Goal: Task Accomplishment & Management: Complete application form

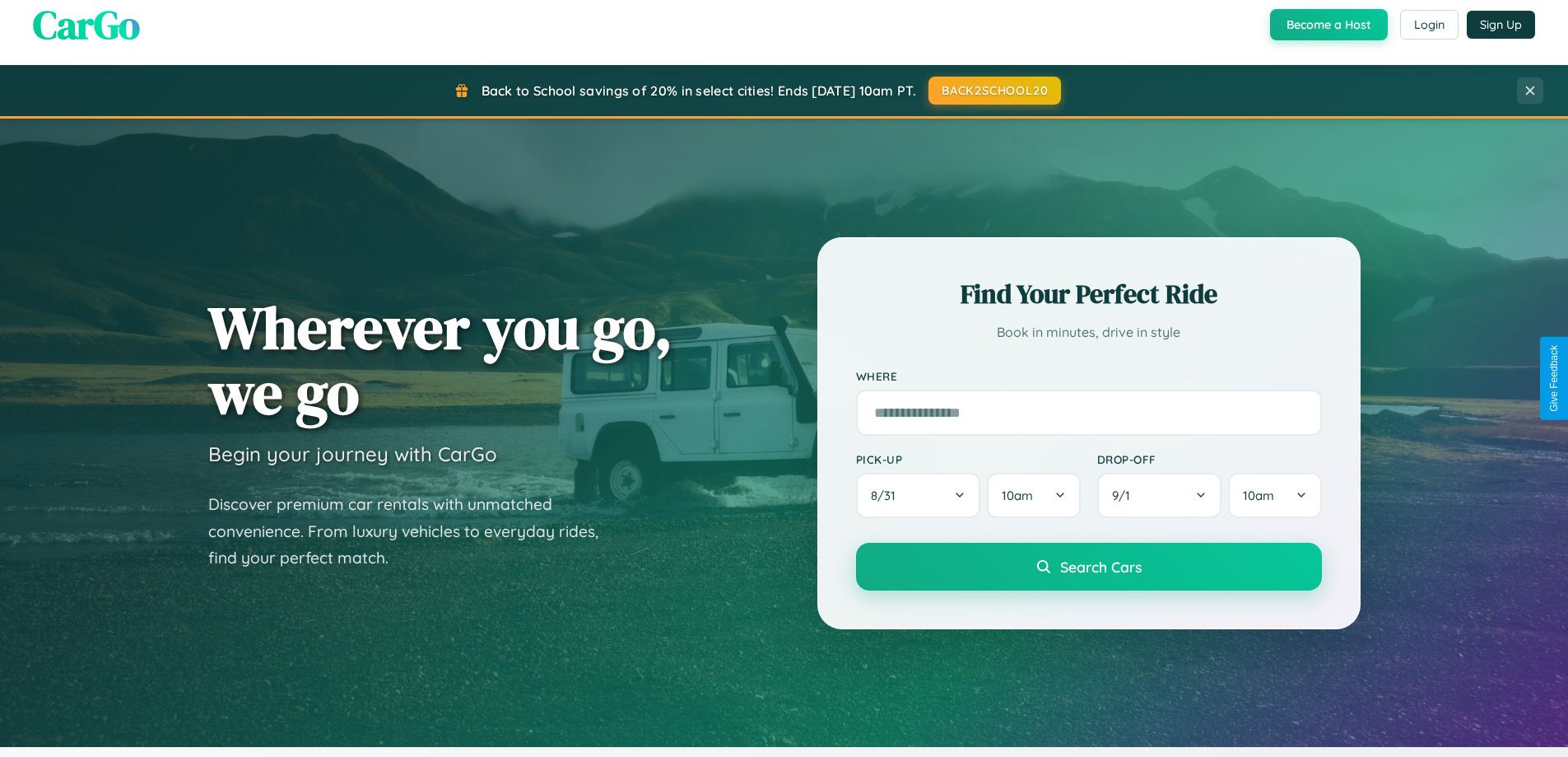
scroll to position [1133, 0]
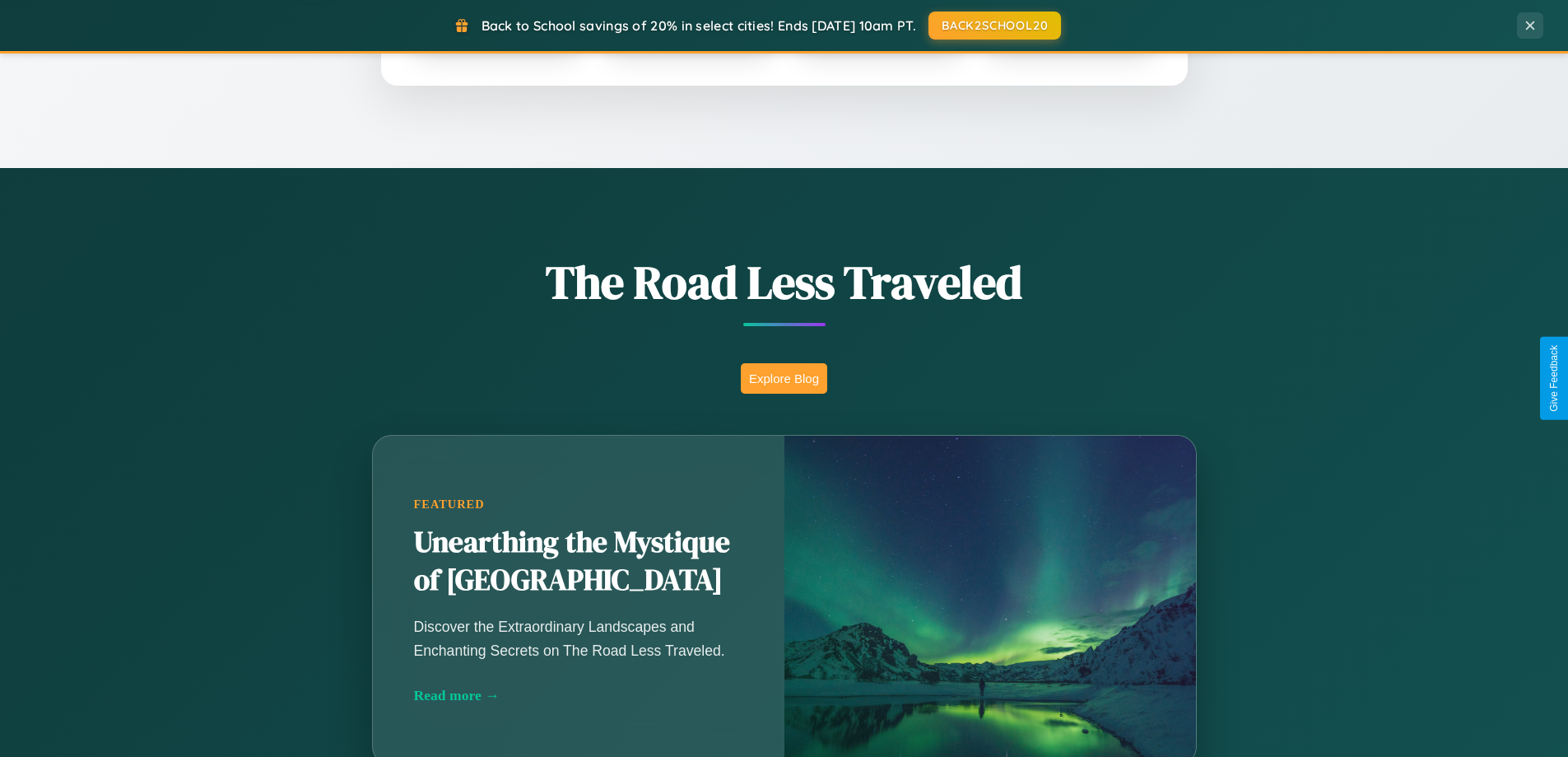
click at [784, 378] on button "Explore Blog" at bounding box center [784, 378] width 87 height 30
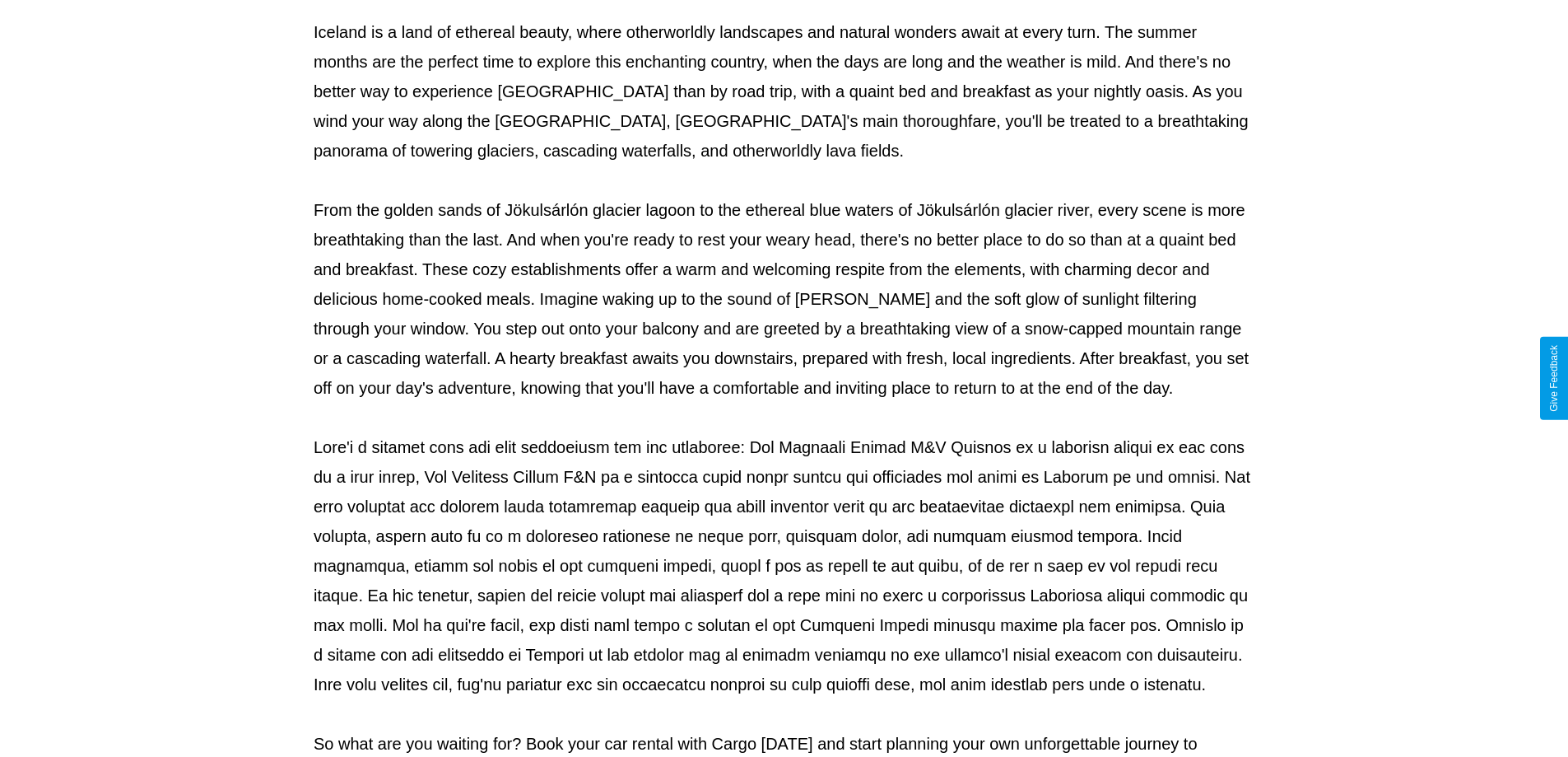
scroll to position [532, 0]
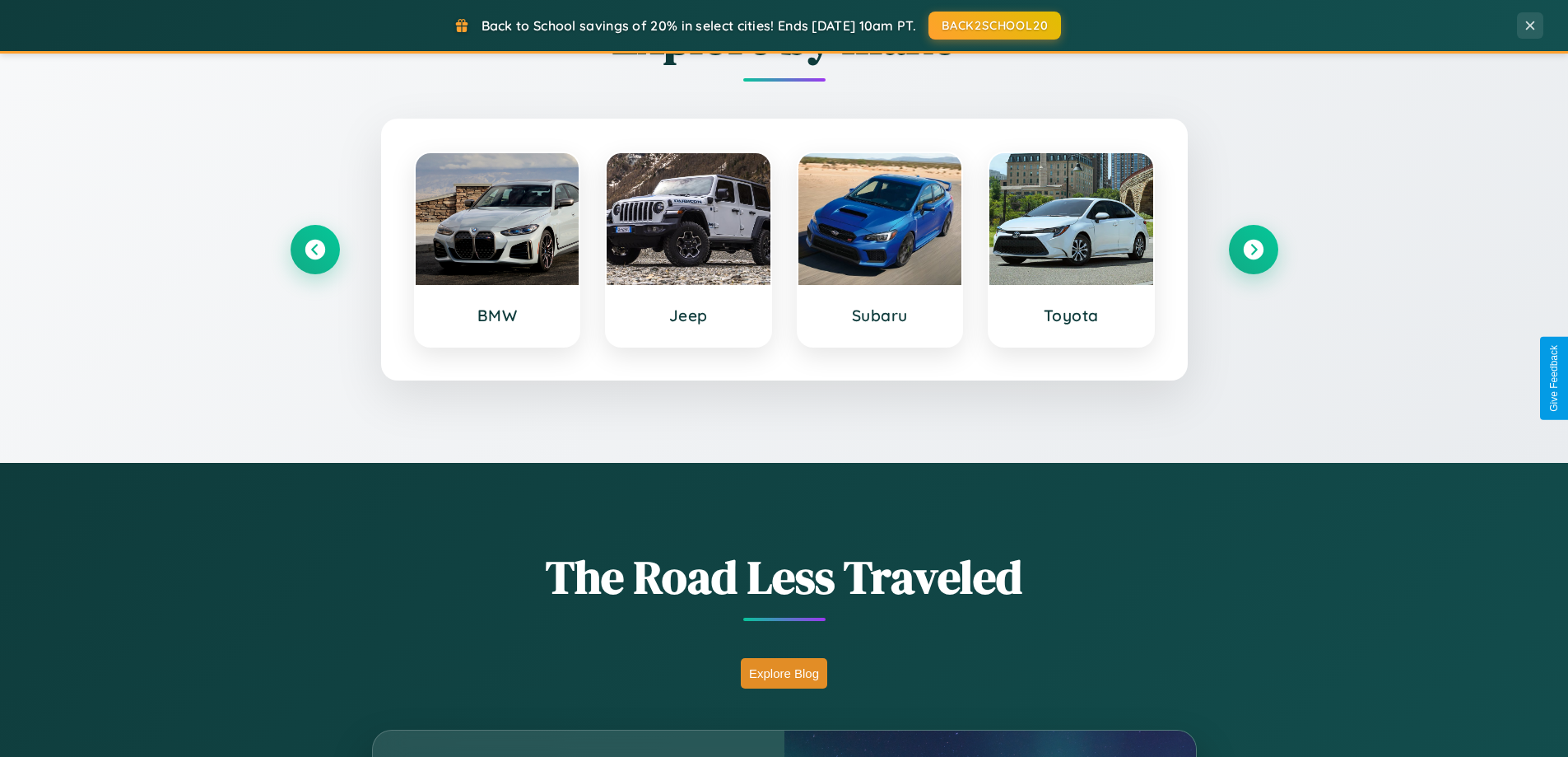
scroll to position [710, 0]
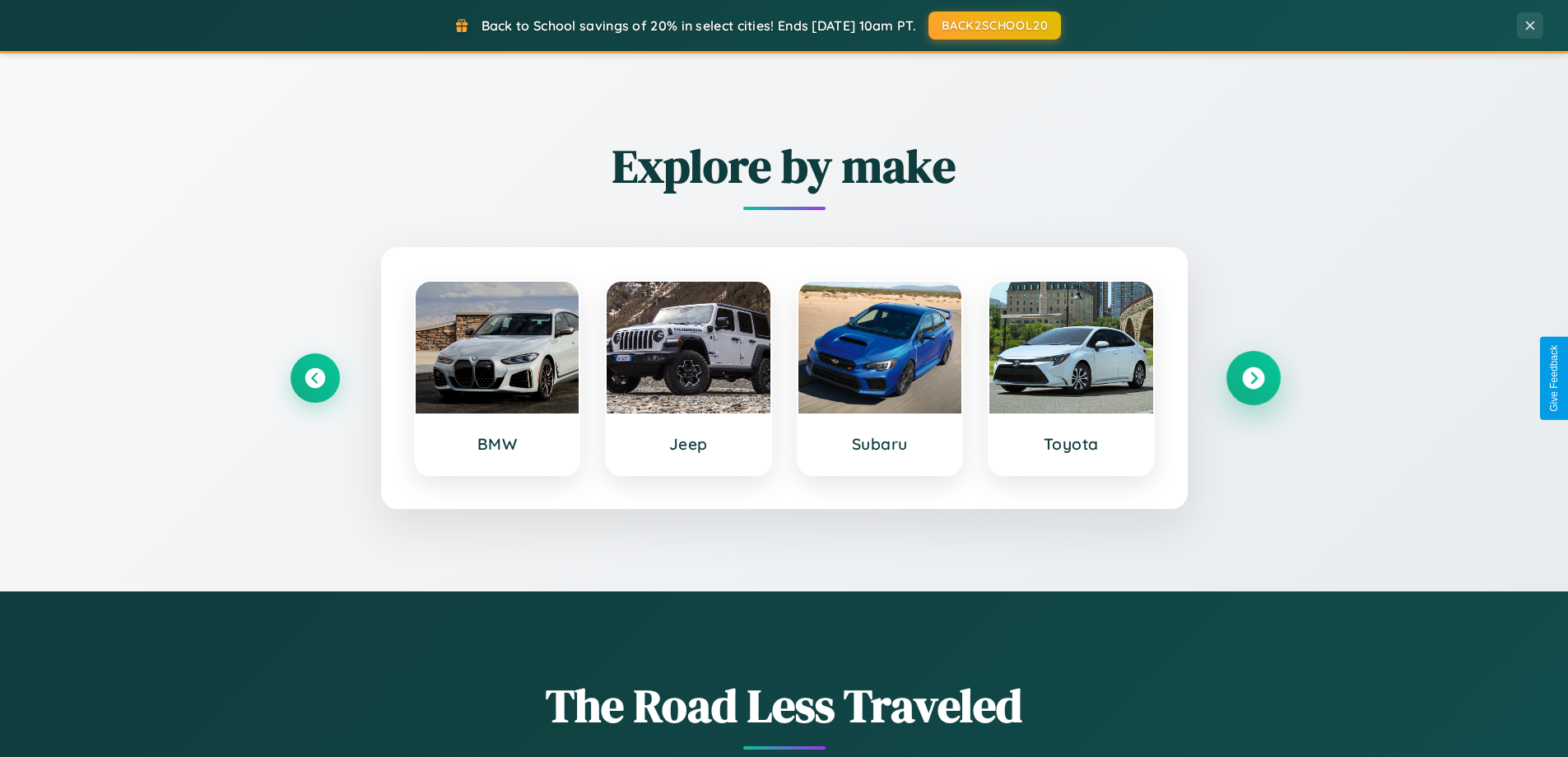
click at [1253, 378] on icon at bounding box center [1253, 378] width 22 height 22
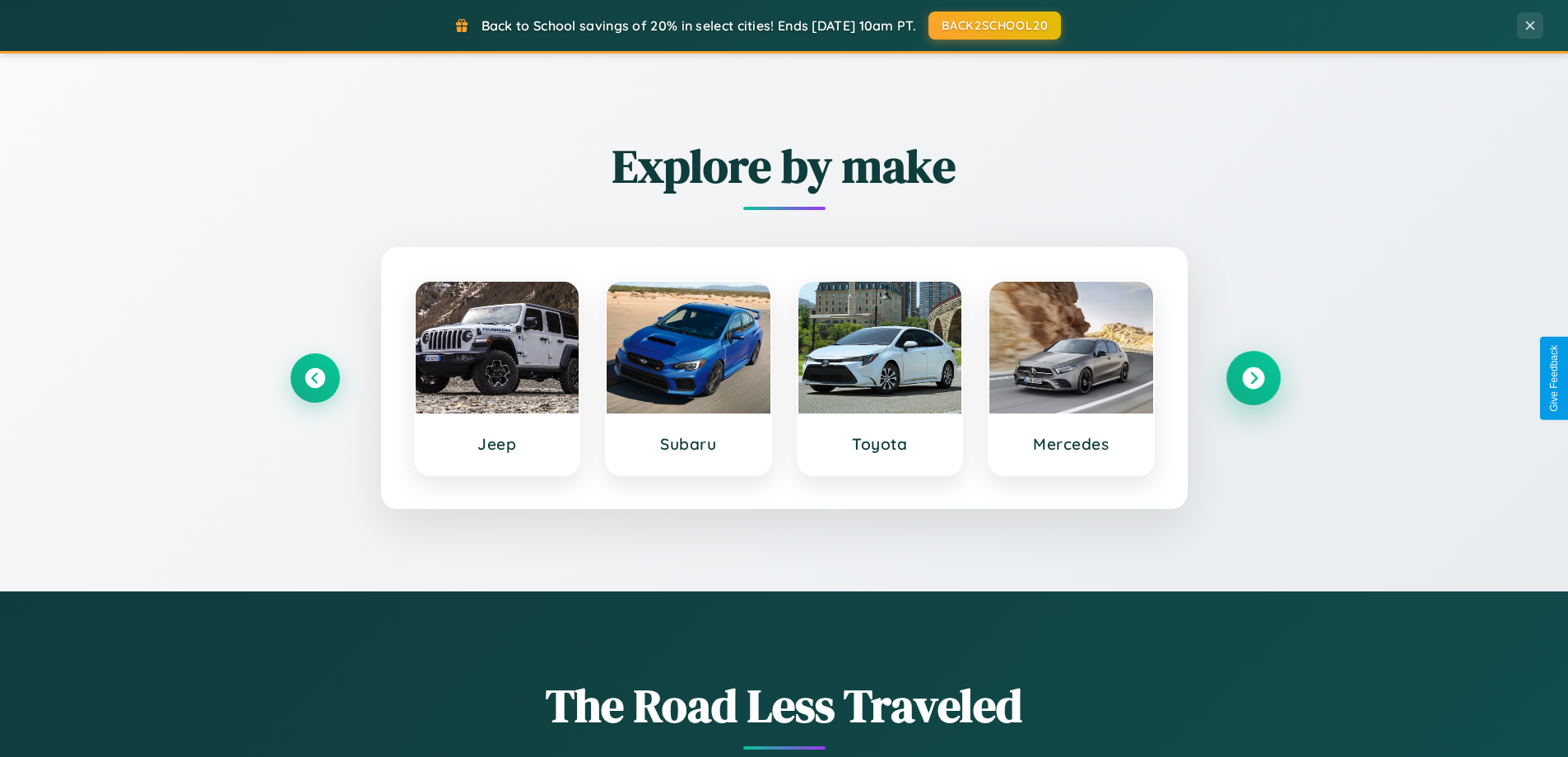
click at [1253, 378] on icon at bounding box center [1253, 378] width 22 height 22
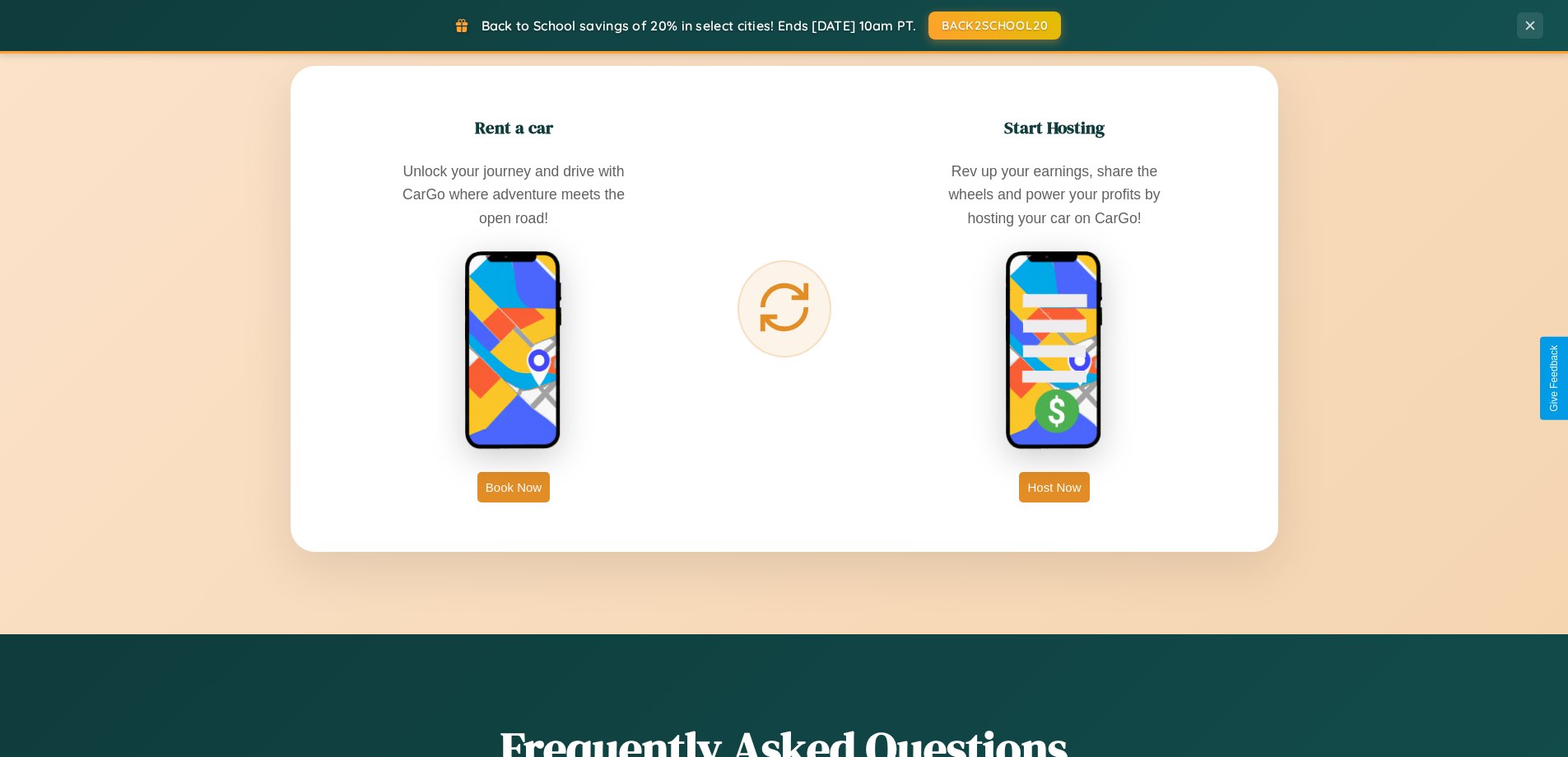
scroll to position [2645, 0]
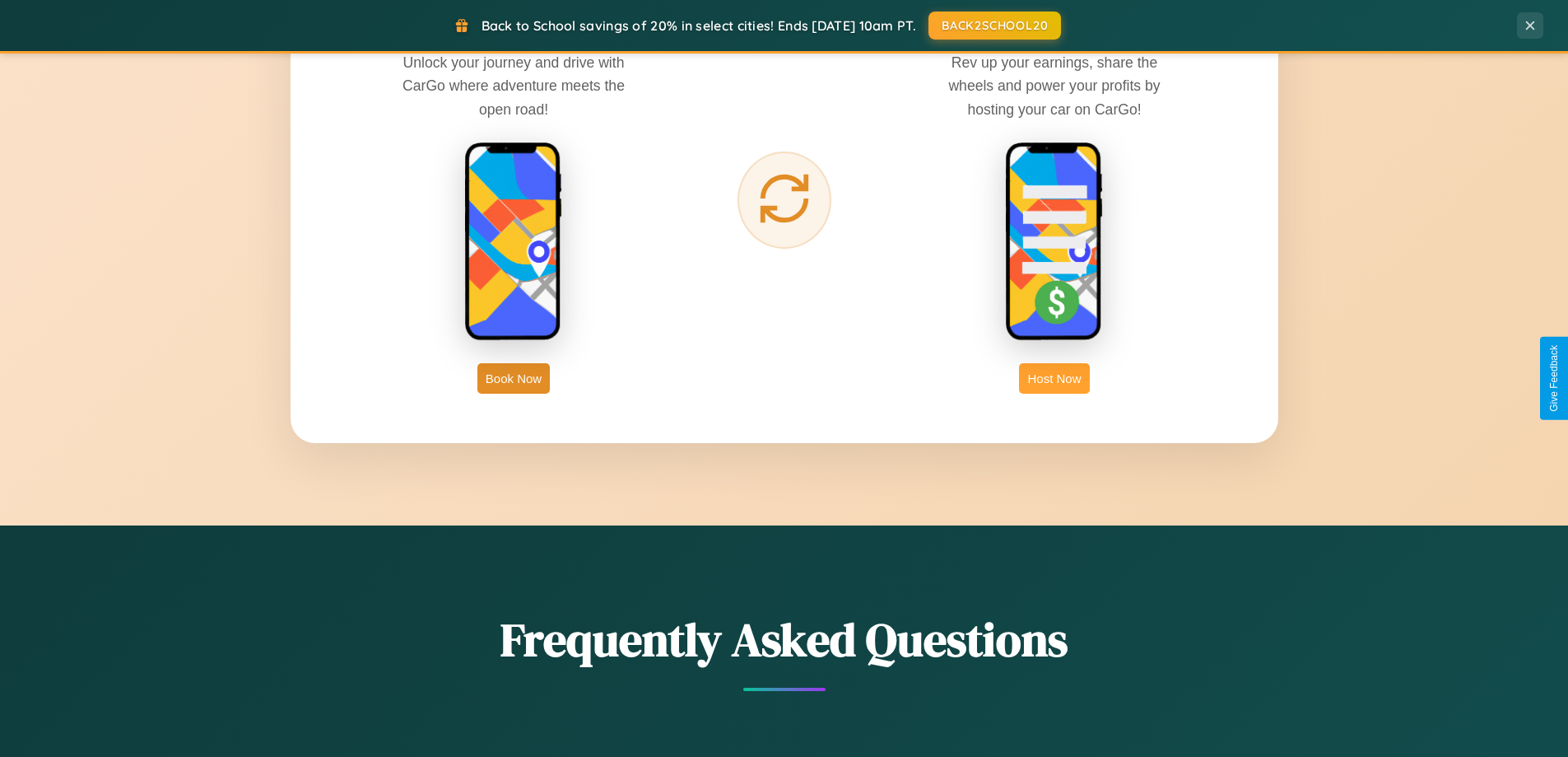
click at [1055, 378] on button "Host Now" at bounding box center [1054, 378] width 70 height 30
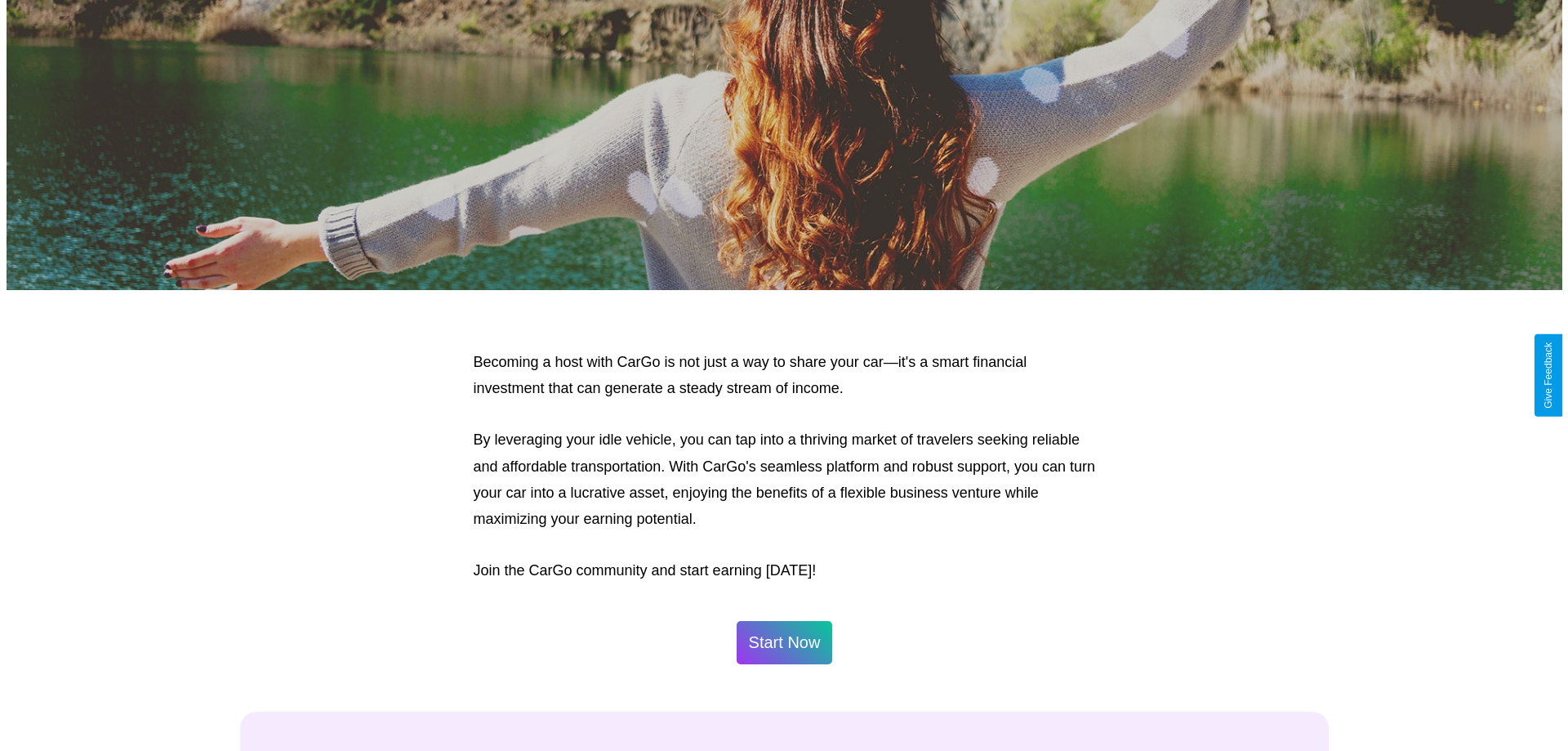
scroll to position [789, 0]
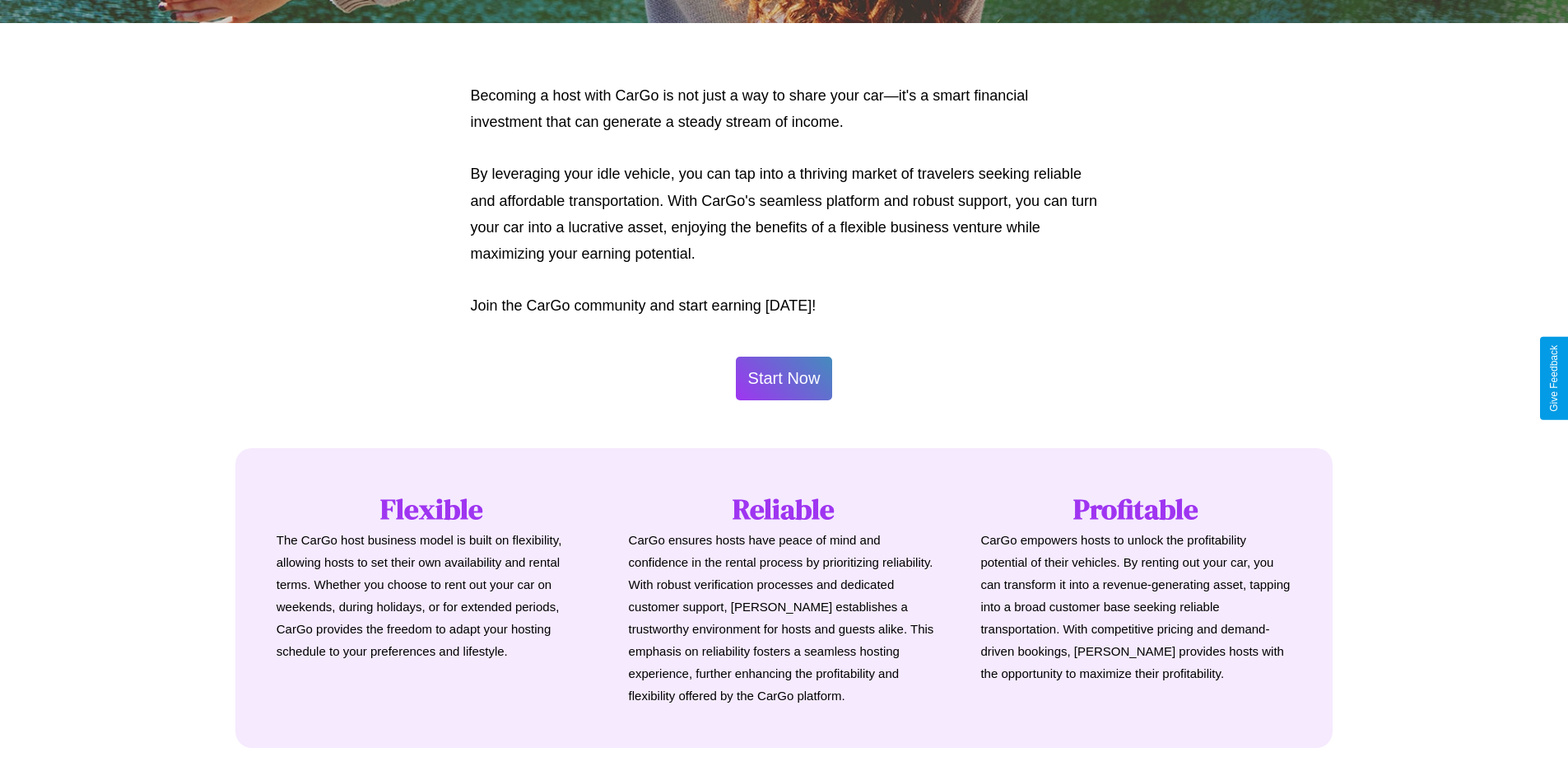
click at [784, 378] on button "Start Now" at bounding box center [784, 378] width 97 height 44
